Goal: Task Accomplishment & Management: Use online tool/utility

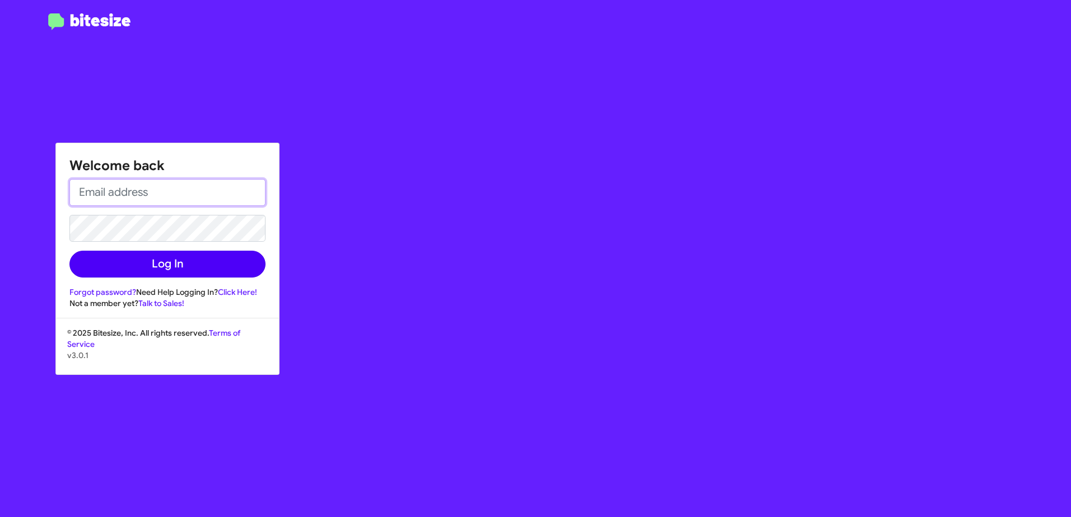
type input "[EMAIL_ADDRESS][PERSON_NAME][DOMAIN_NAME]"
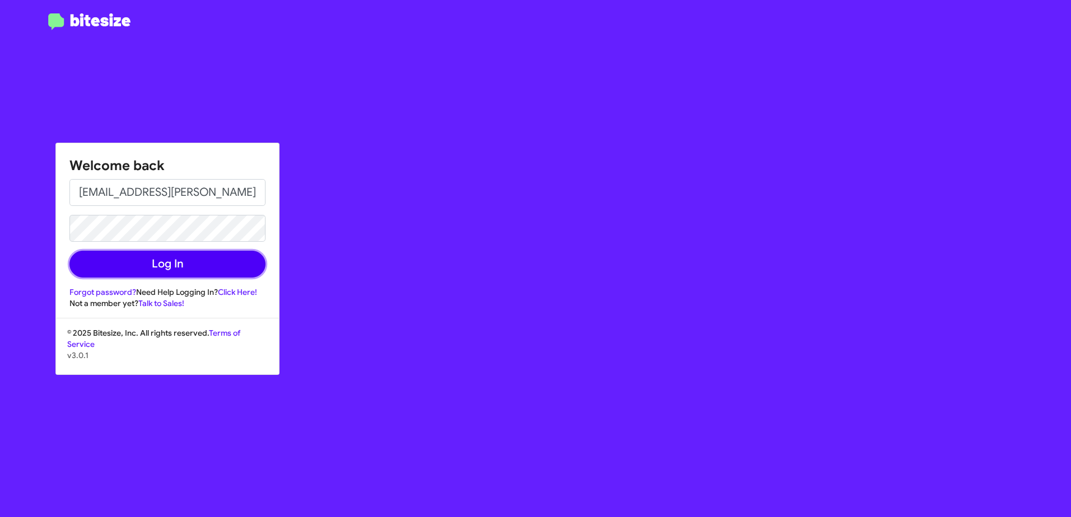
click at [188, 262] on button "Log In" at bounding box center [167, 264] width 196 height 27
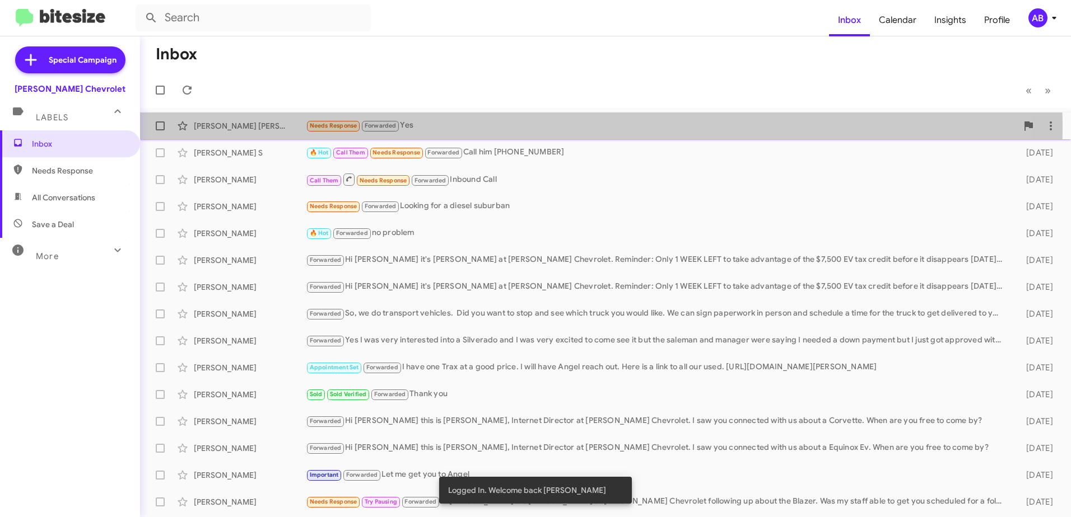
click at [478, 129] on div "Needs Response Forwarded Yes" at bounding box center [661, 125] width 711 height 13
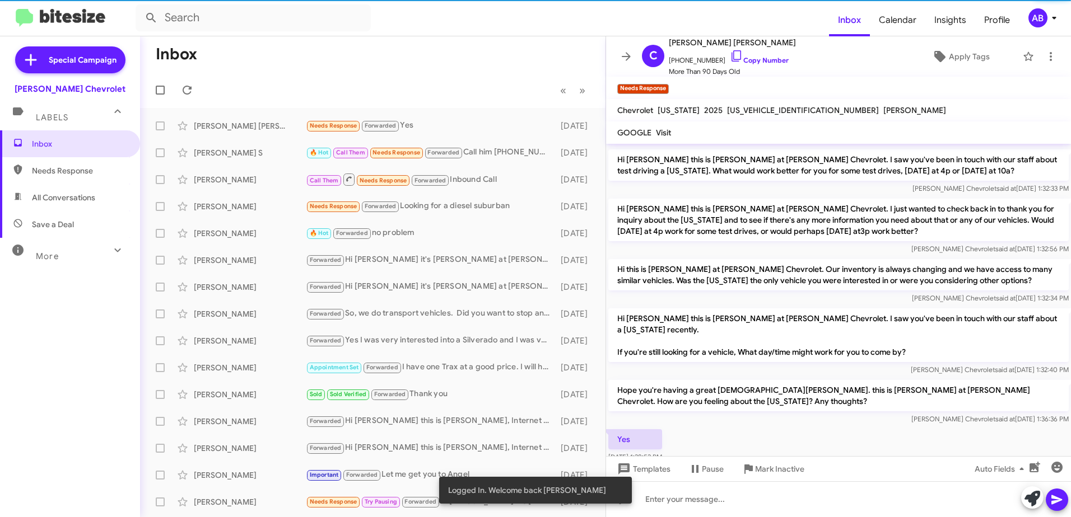
scroll to position [113, 0]
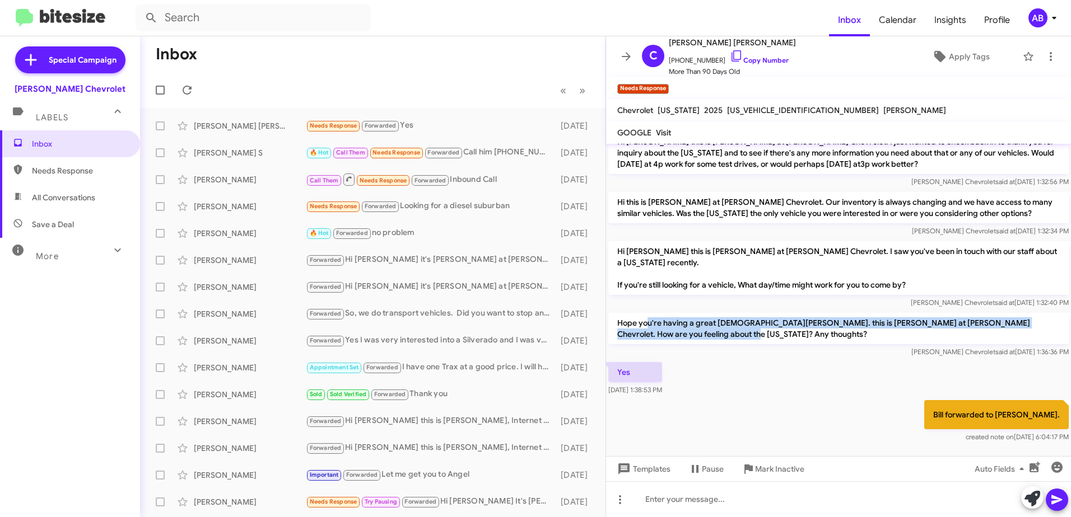
drag, startPoint x: 647, startPoint y: 314, endPoint x: 786, endPoint y: 324, distance: 139.9
click at [786, 324] on p "Hope you're having a great [DEMOGRAPHIC_DATA][PERSON_NAME]. this is [PERSON_NAM…" at bounding box center [838, 328] width 460 height 31
click at [789, 324] on p "Hope you're having a great [DEMOGRAPHIC_DATA][PERSON_NAME]. this is [PERSON_NAM…" at bounding box center [838, 328] width 460 height 31
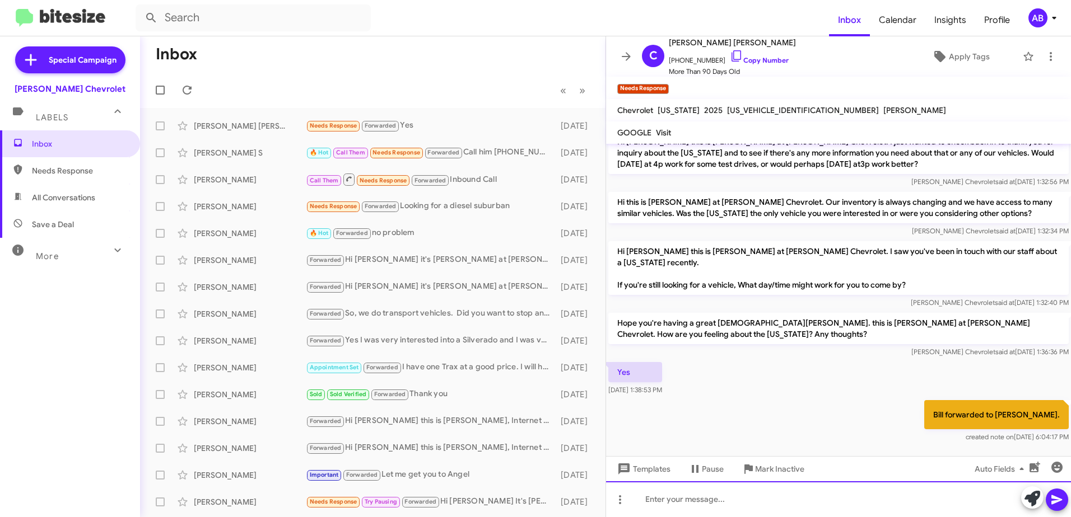
click at [754, 500] on div at bounding box center [838, 500] width 465 height 36
click at [754, 500] on div "Hey [PERSON_NAME], When are you available to stop by and see our 2026 Chevrolet…" at bounding box center [838, 500] width 465 height 36
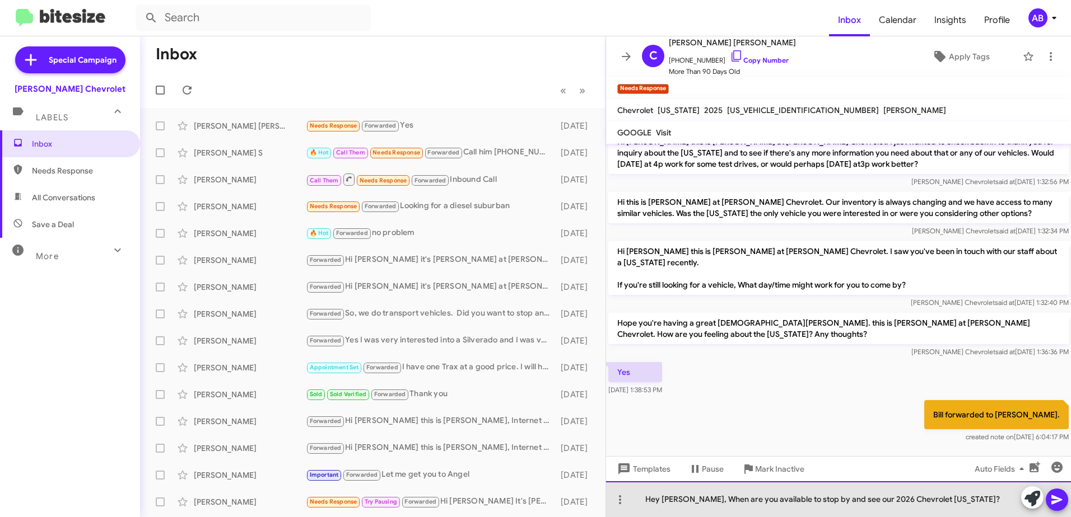
click at [984, 510] on div "Hey [PERSON_NAME], When are you available to stop by and see our 2026 Chevrolet…" at bounding box center [838, 500] width 465 height 36
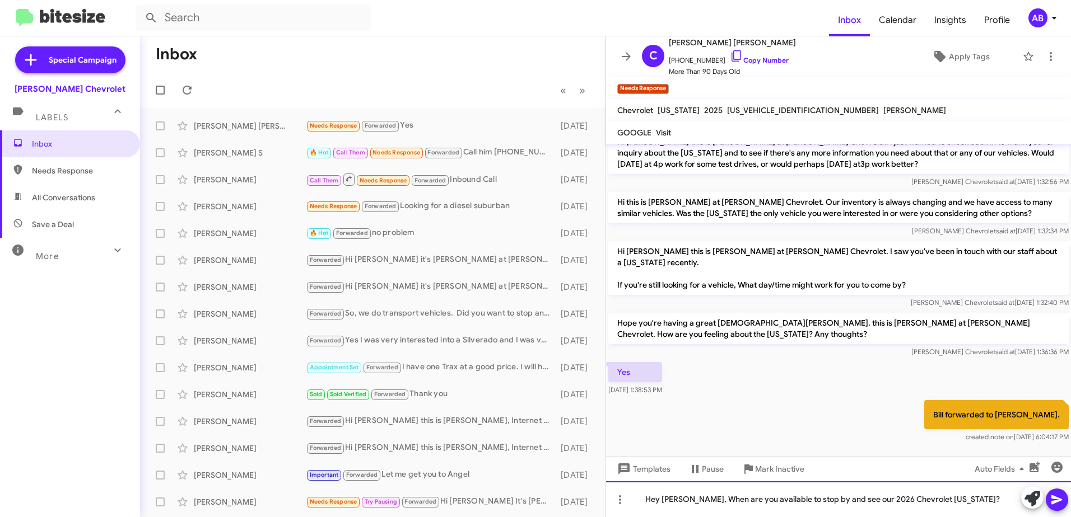
click at [712, 498] on div "Hey [PERSON_NAME], When are you available to stop by and see our 2026 Chevrolet…" at bounding box center [838, 500] width 465 height 36
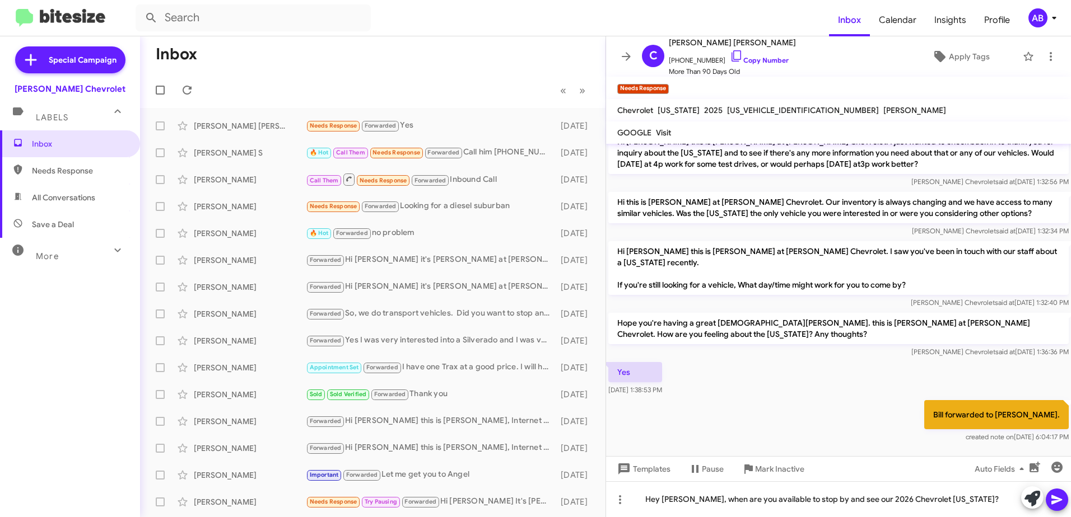
click at [1063, 498] on icon at bounding box center [1056, 499] width 13 height 13
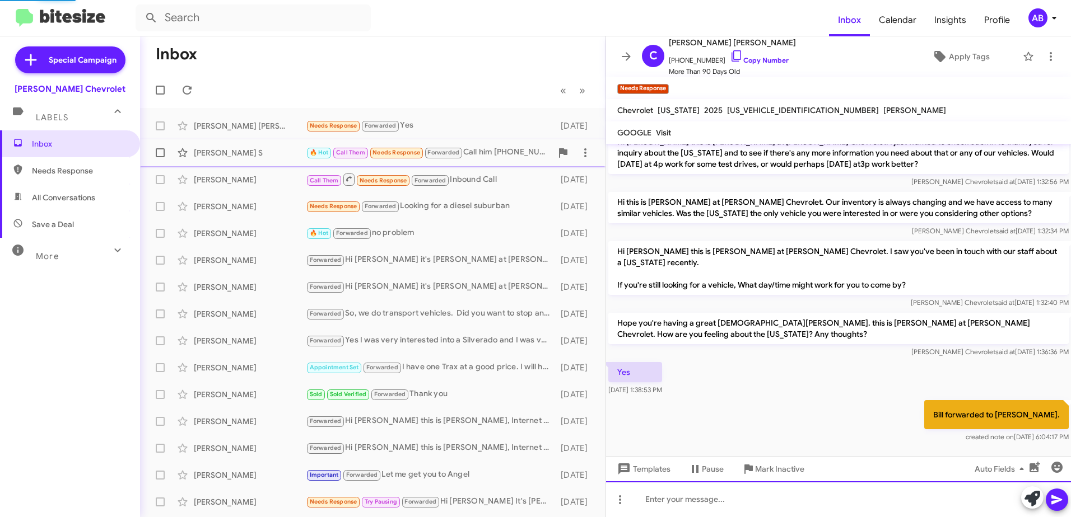
scroll to position [0, 0]
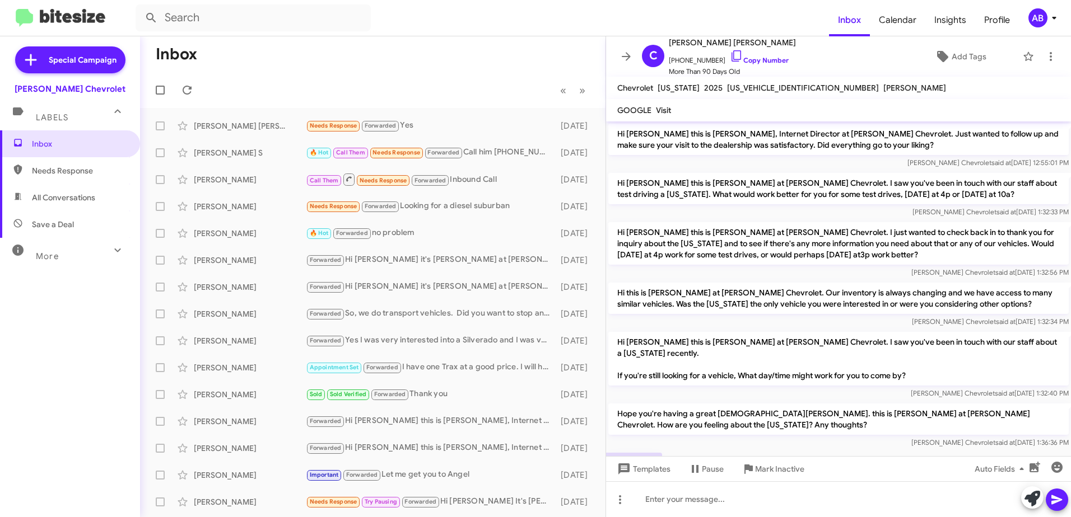
click at [467, 71] on mat-toolbar-row "Inbox" at bounding box center [372, 54] width 465 height 36
click at [1046, 21] on div "AB" at bounding box center [1037, 17] width 19 height 19
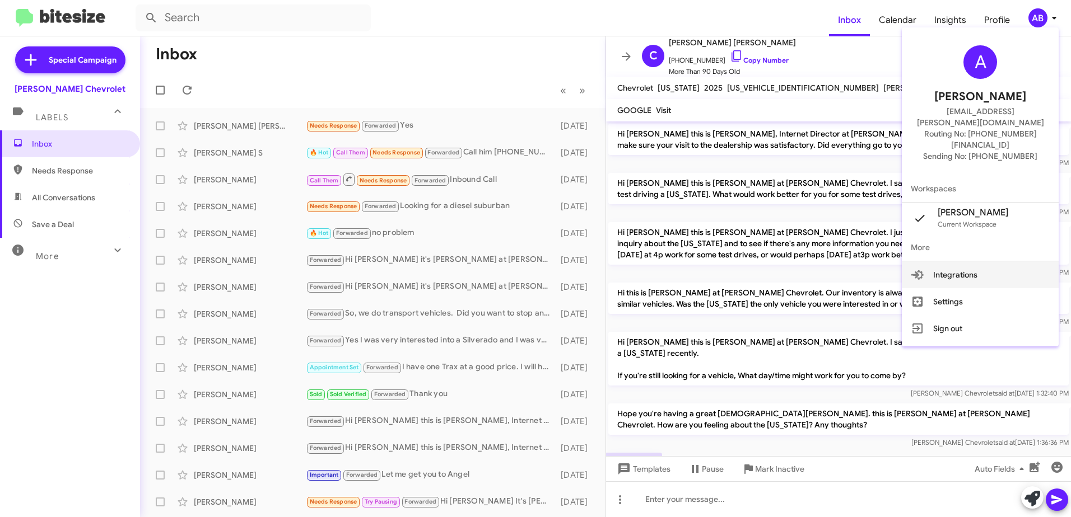
click at [996, 262] on button "Integrations" at bounding box center [980, 275] width 157 height 27
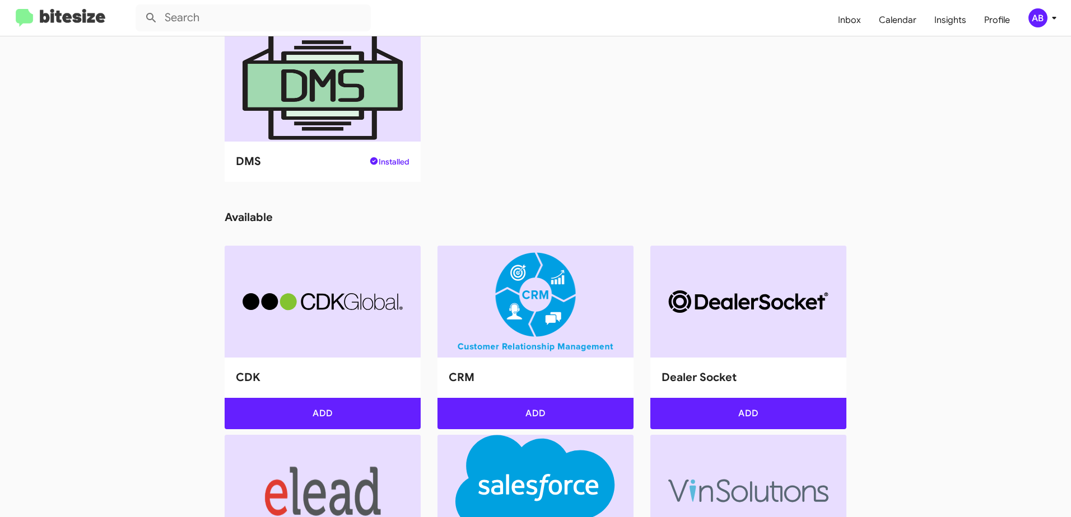
scroll to position [224, 0]
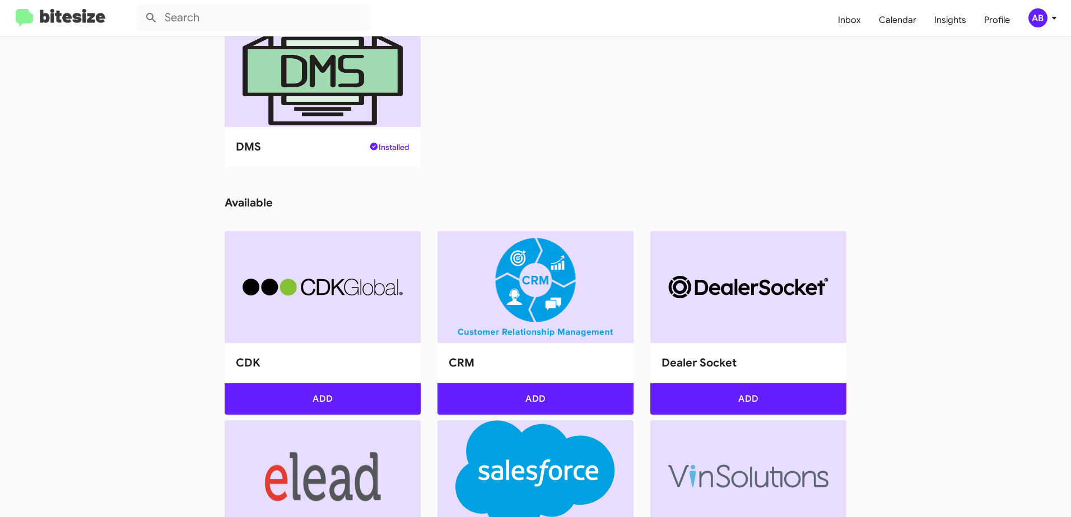
click at [73, 18] on img at bounding box center [61, 18] width 90 height 18
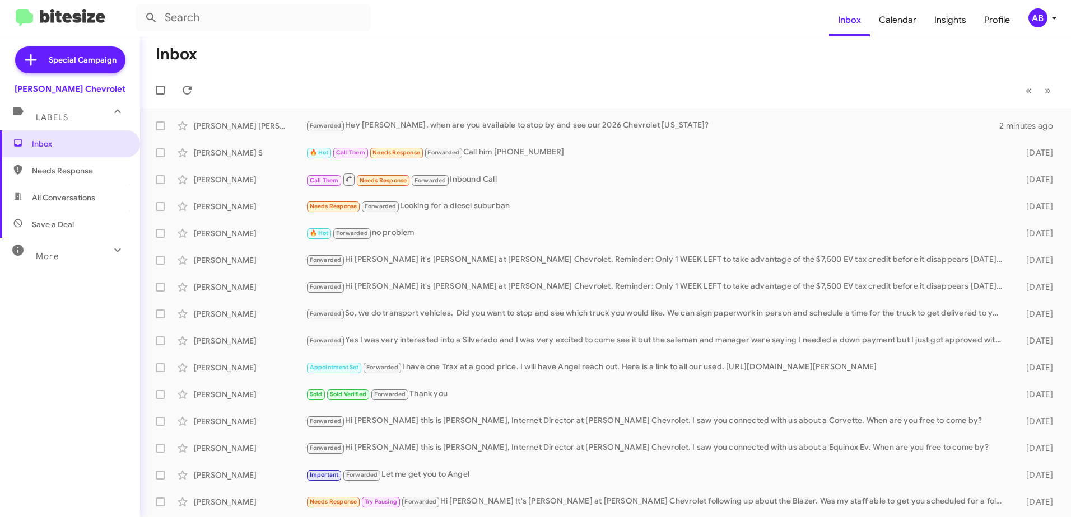
click at [318, 34] on mat-toolbar "Inbox Calendar Insights Profile AB" at bounding box center [535, 18] width 1071 height 36
click at [343, 49] on mat-toolbar-row "Inbox" at bounding box center [605, 54] width 931 height 36
click at [1046, 14] on div "AB" at bounding box center [1037, 17] width 19 height 19
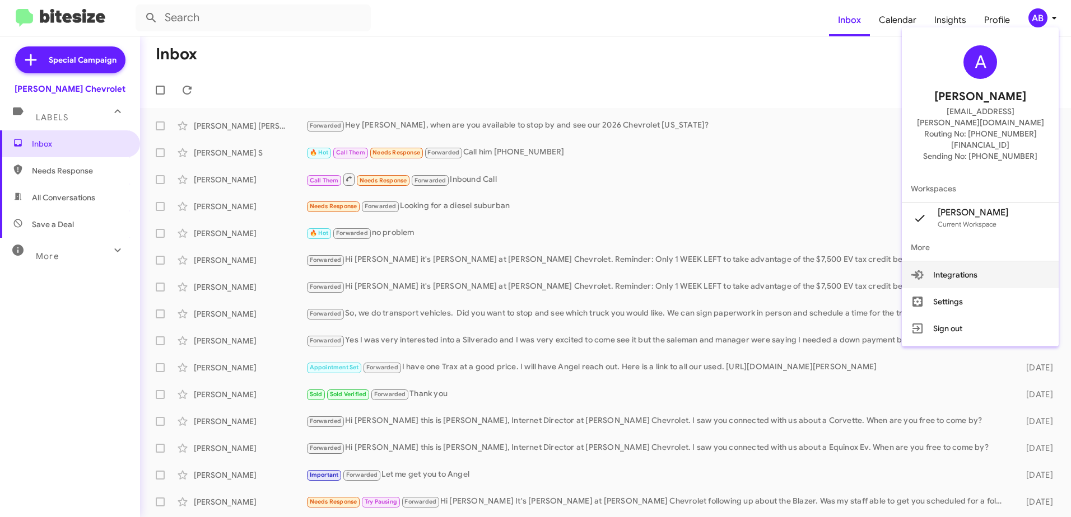
click at [997, 262] on button "Integrations" at bounding box center [980, 275] width 157 height 27
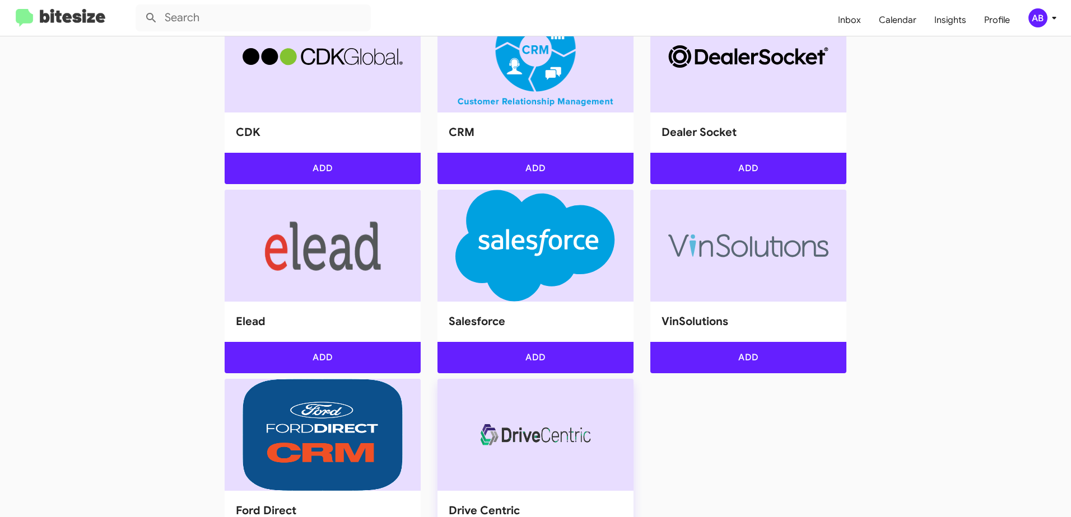
scroll to position [509, 0]
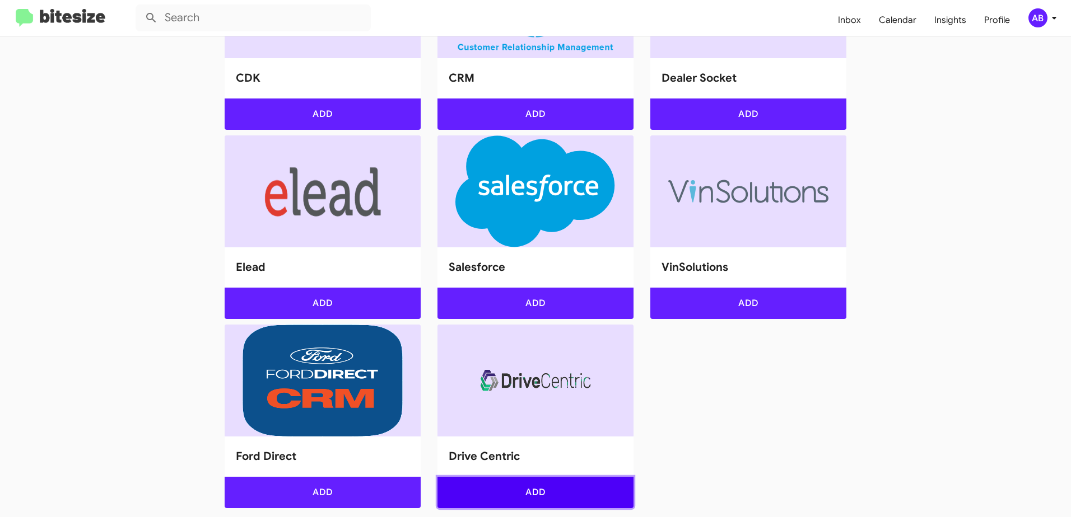
drag, startPoint x: 614, startPoint y: 503, endPoint x: 607, endPoint y: 517, distance: 16.5
click at [607, 517] on html "Inbox Calendar Insights Profile AB Integrations Add Ons Download DealerSocket E…" at bounding box center [535, 258] width 1071 height 517
click at [507, 506] on div "Drive Centric Add" at bounding box center [535, 417] width 196 height 184
drag, startPoint x: 507, startPoint y: 506, endPoint x: 511, endPoint y: 492, distance: 15.1
click at [511, 492] on button "Add" at bounding box center [535, 492] width 196 height 31
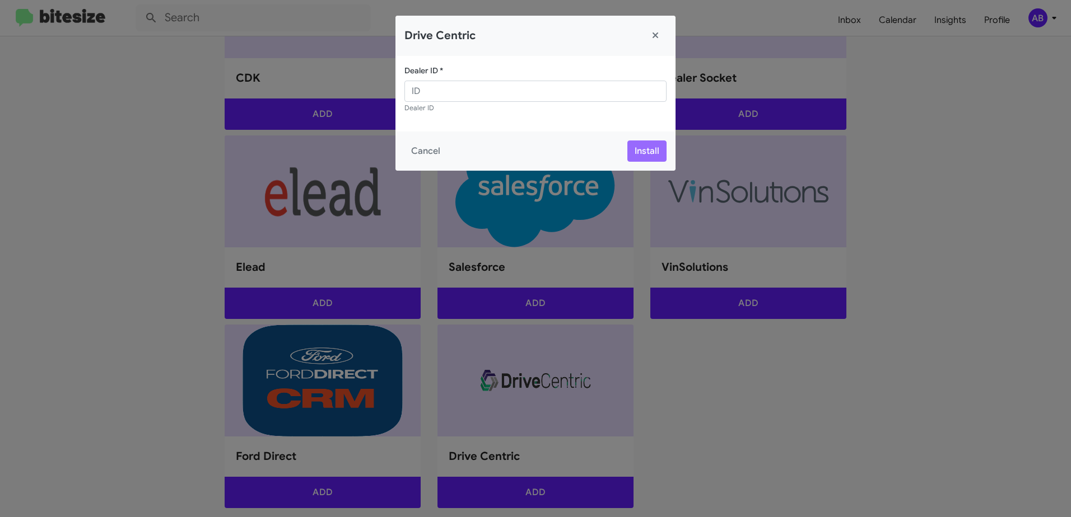
drag, startPoint x: 357, startPoint y: 2, endPoint x: 334, endPoint y: -28, distance: 38.0
click at [334, 0] on html "Inbox Calendar Insights Profile AB Integrations Add Ons Download DealerSocket E…" at bounding box center [535, 258] width 1071 height 517
